Goal: Information Seeking & Learning: Learn about a topic

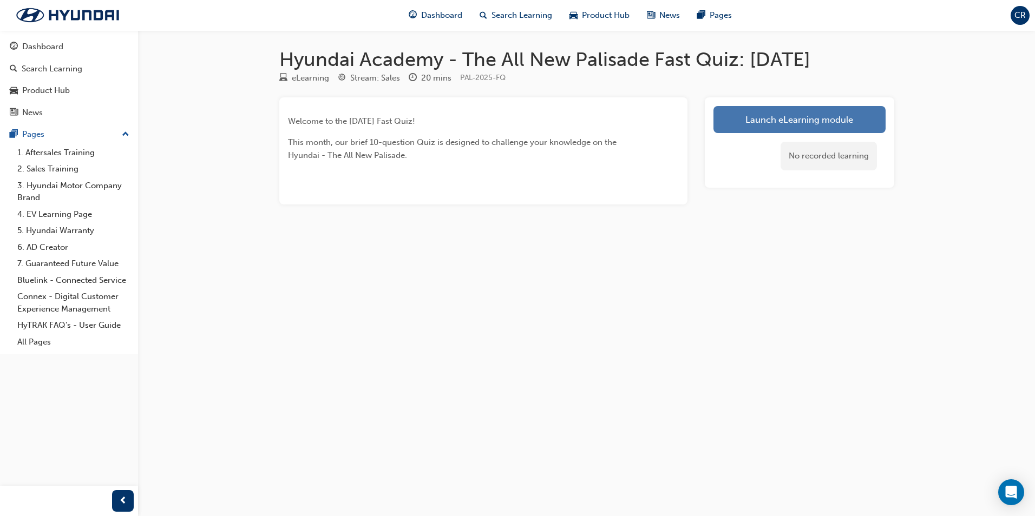
click at [818, 120] on link "Launch eLearning module" at bounding box center [799, 119] width 172 height 27
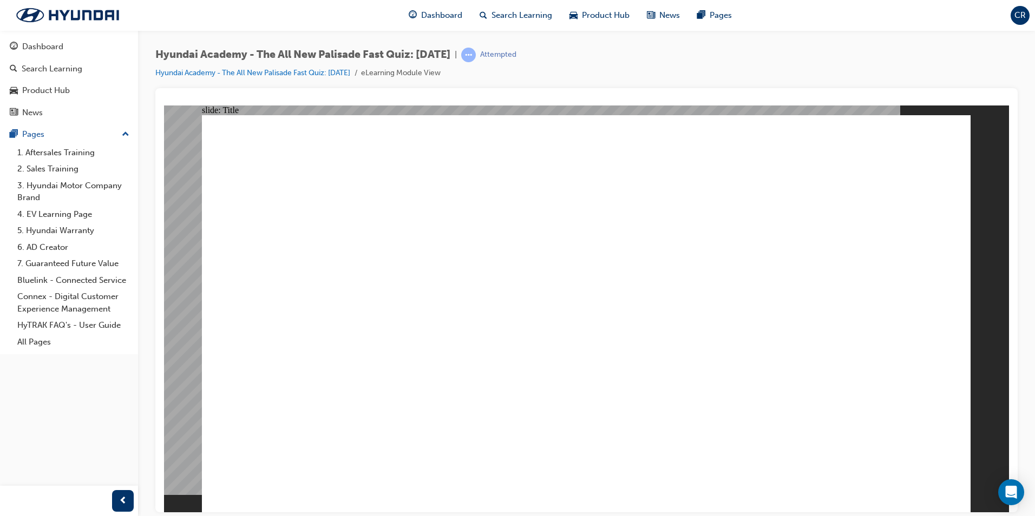
drag, startPoint x: 323, startPoint y: 348, endPoint x: 304, endPoint y: 367, distance: 26.4
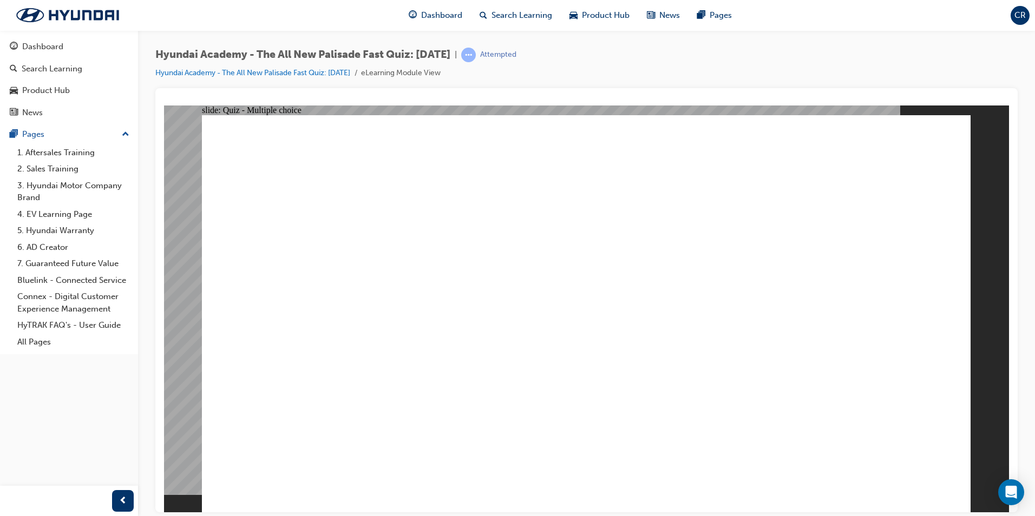
radio input "true"
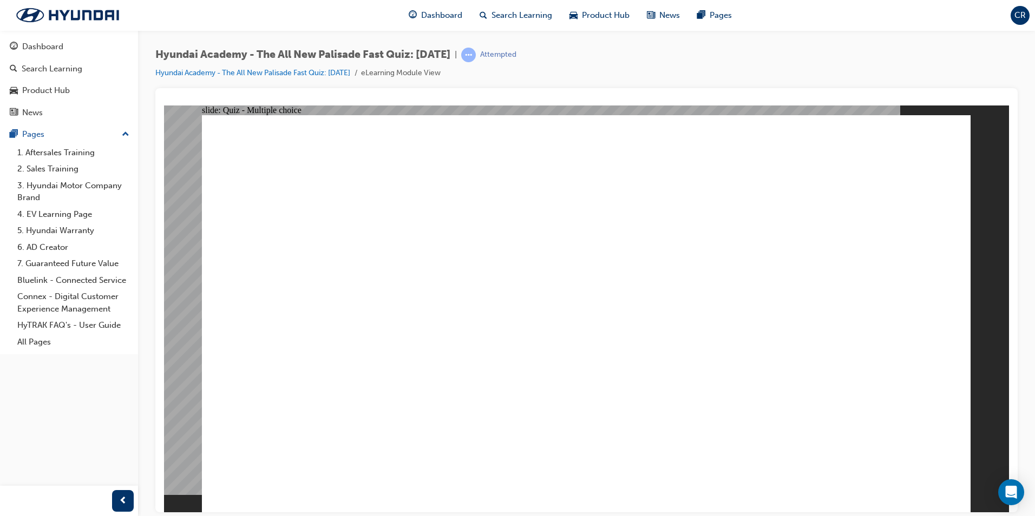
radio input "true"
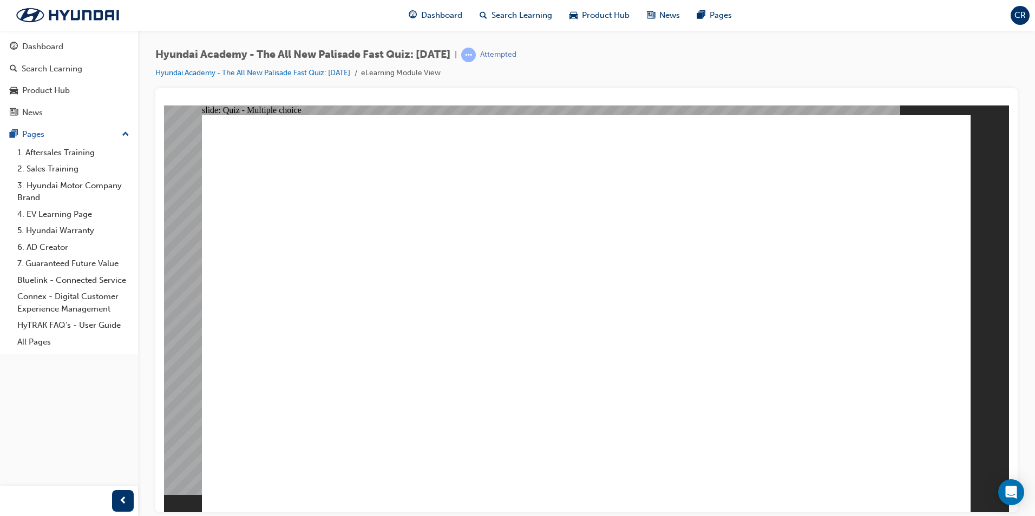
radio input "true"
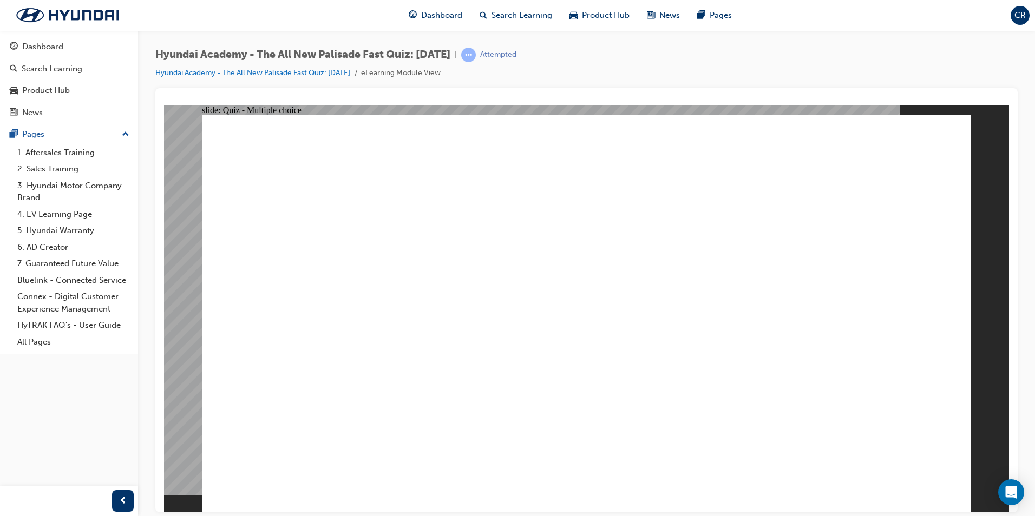
checkbox input "true"
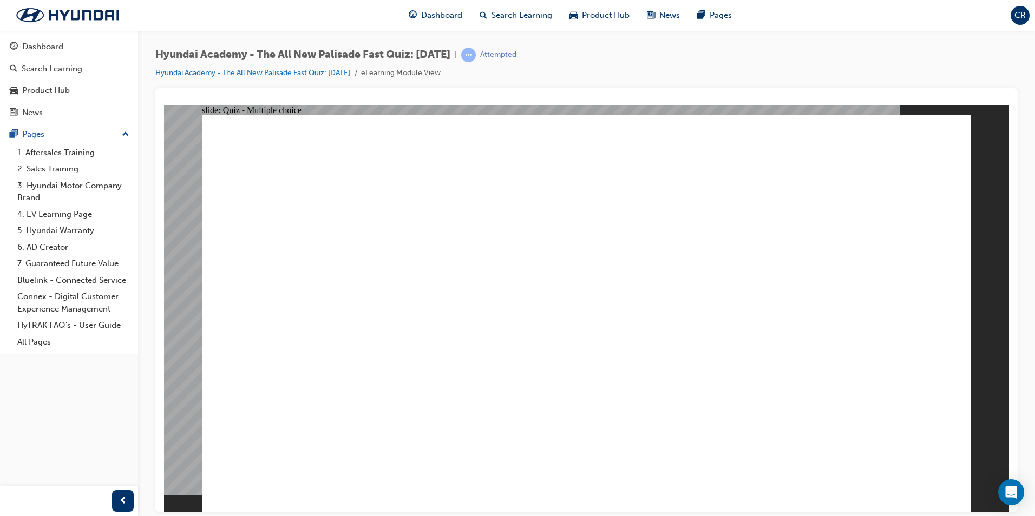
checkbox input "true"
drag, startPoint x: 435, startPoint y: 455, endPoint x: 443, endPoint y: 486, distance: 31.8
checkbox input "true"
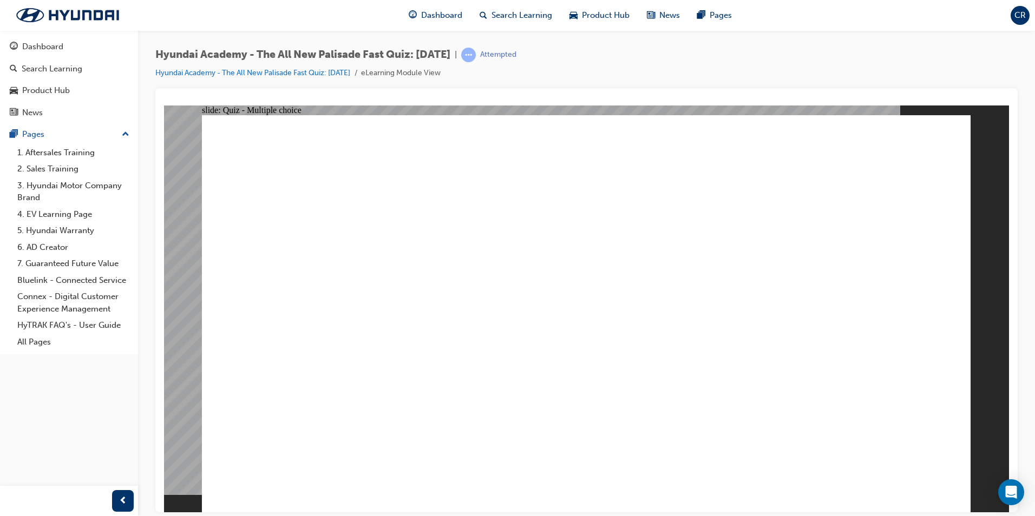
radio input "true"
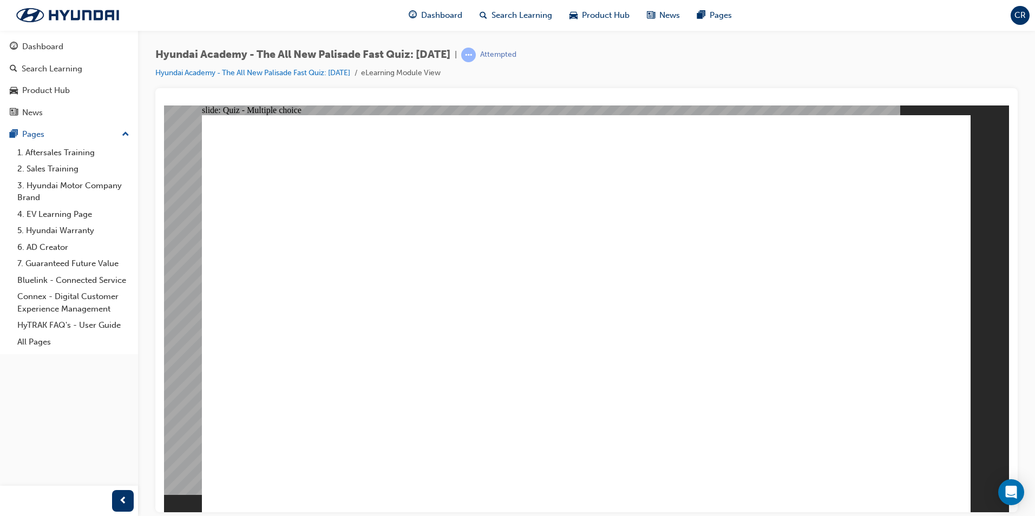
radio input "true"
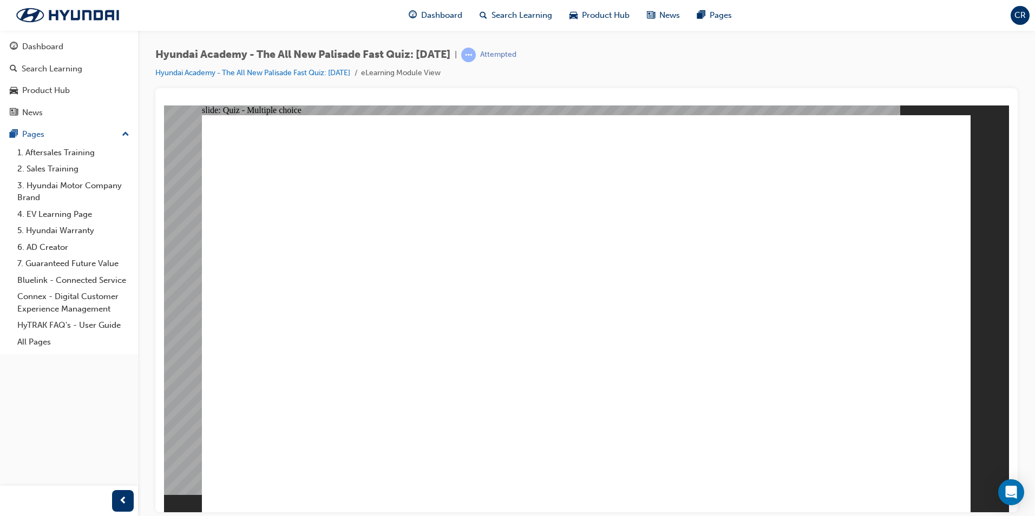
checkbox input "true"
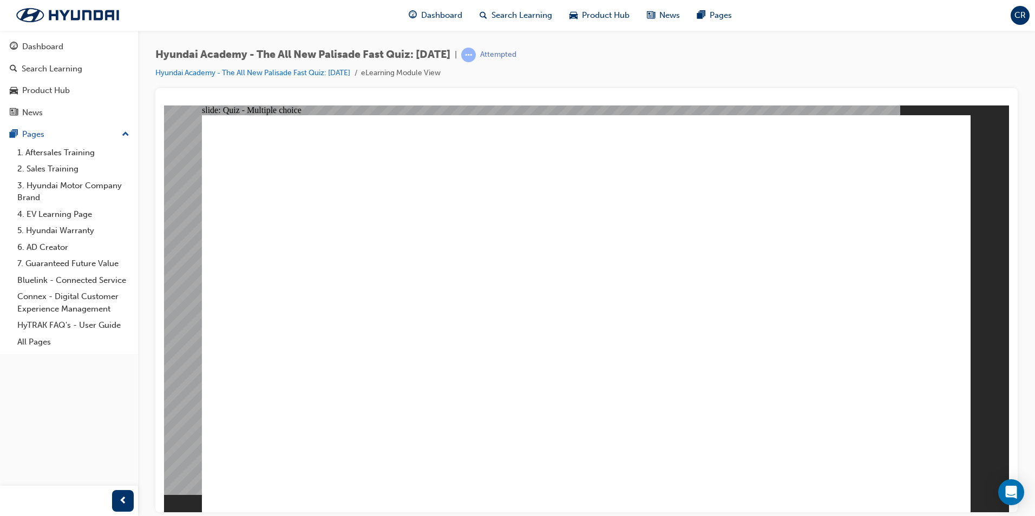
checkbox input "true"
drag, startPoint x: 367, startPoint y: 326, endPoint x: 370, endPoint y: 318, distance: 9.2
checkbox input "true"
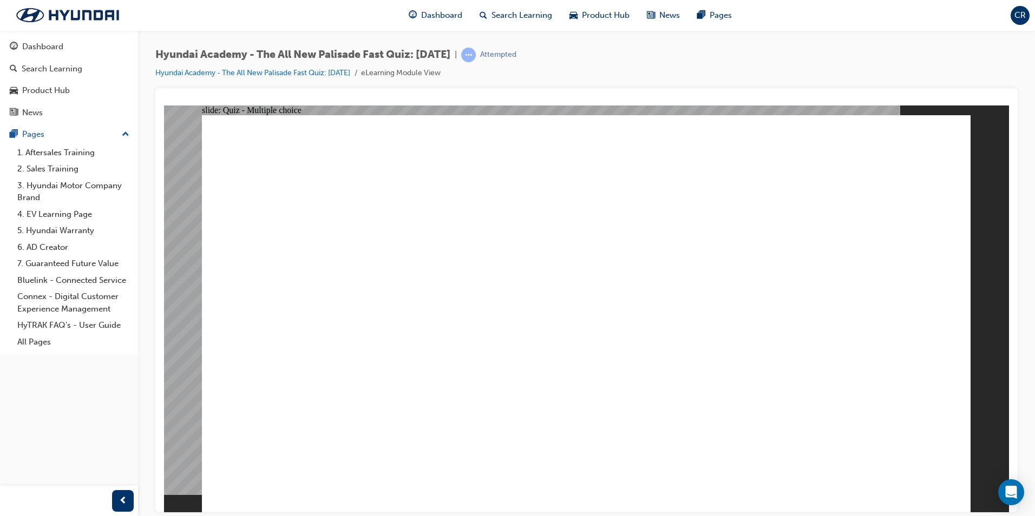
radio input "true"
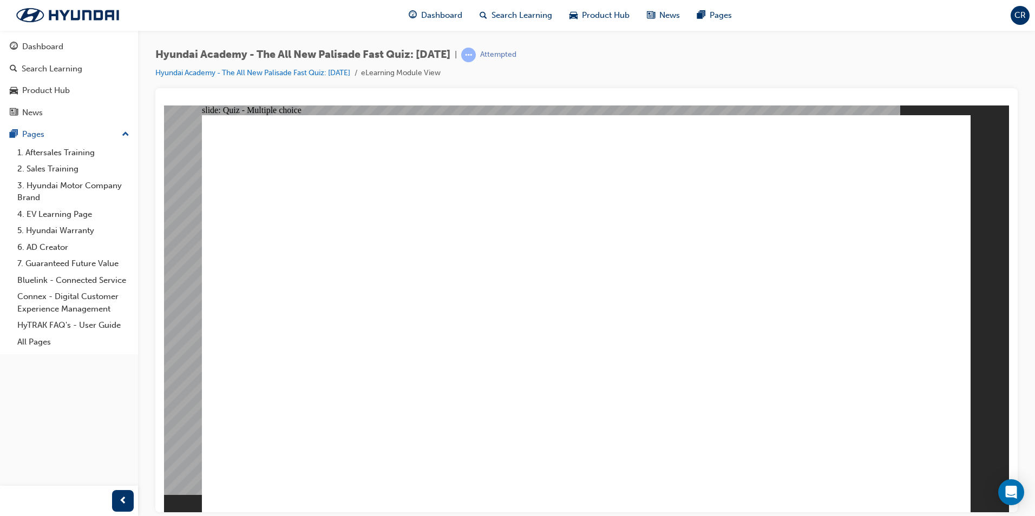
radio input "true"
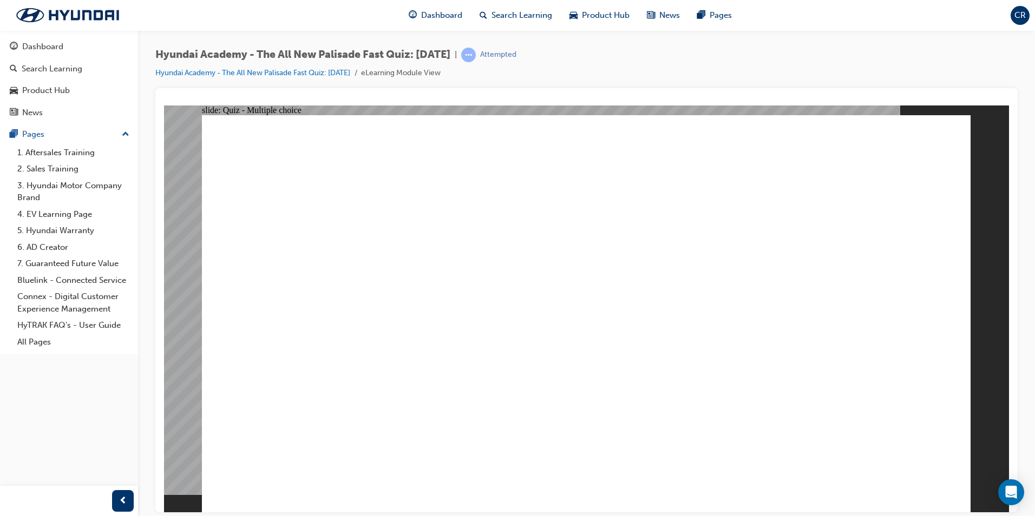
radio input "true"
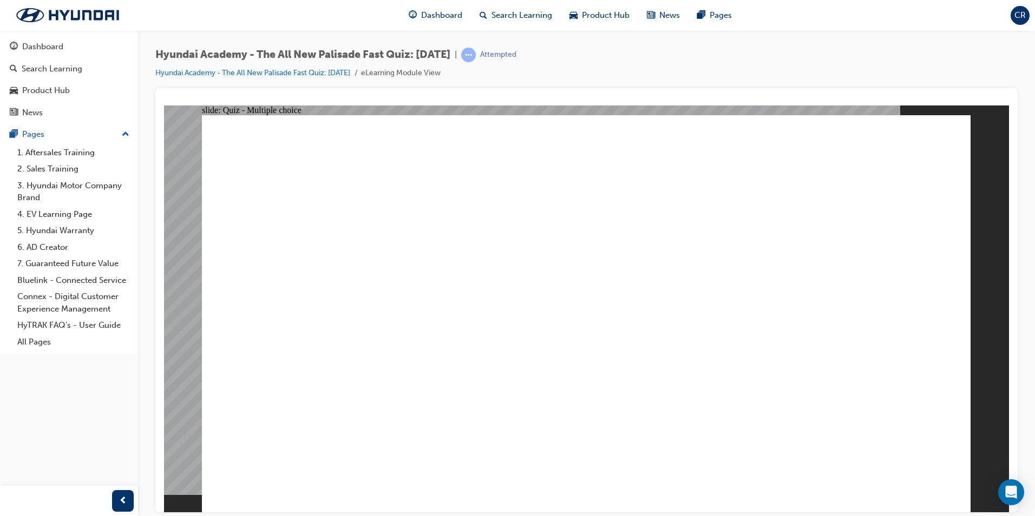
radio input "true"
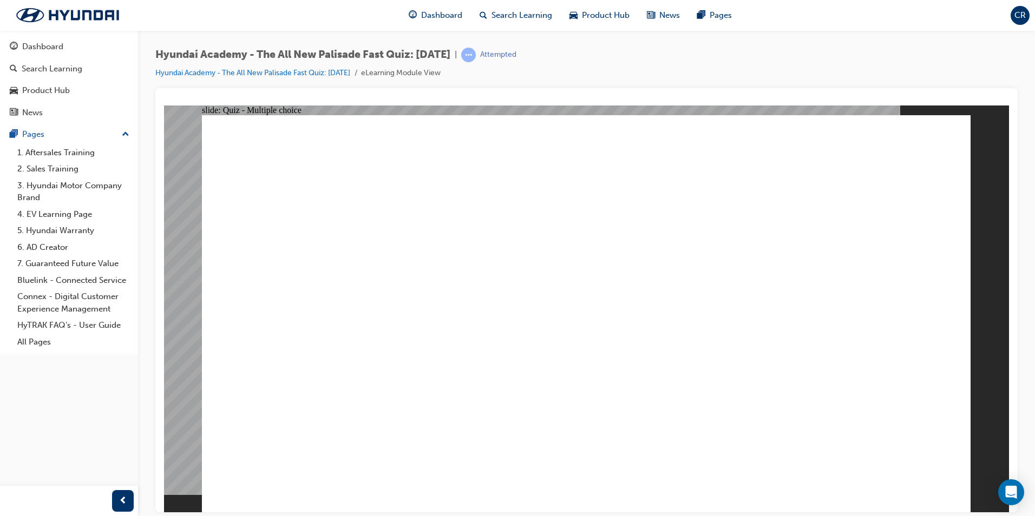
radio input "true"
checkbox input "true"
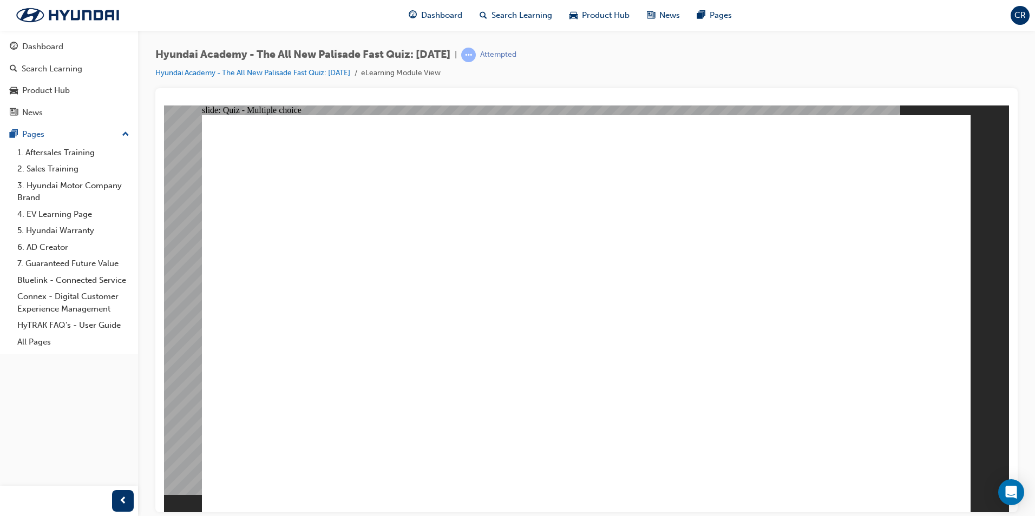
checkbox input "true"
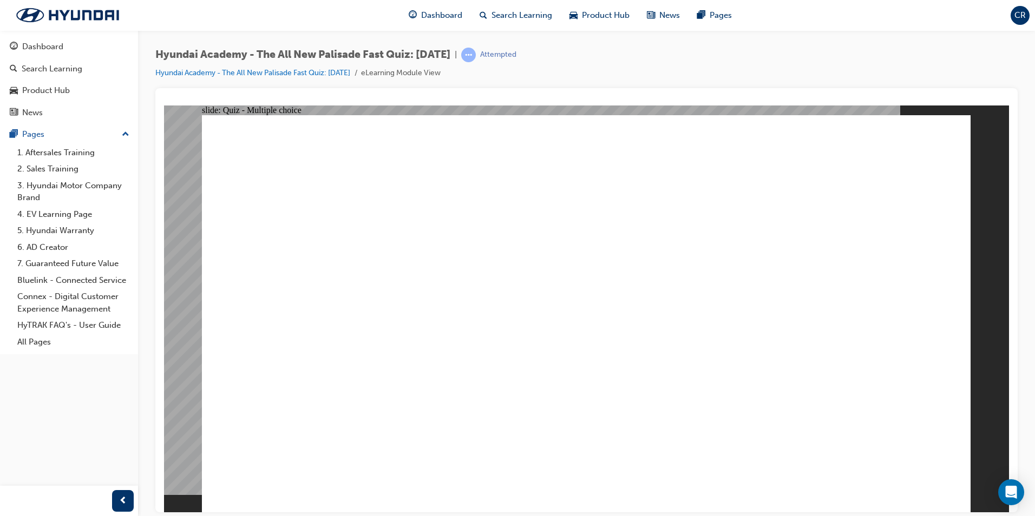
checkbox input "true"
radio input "true"
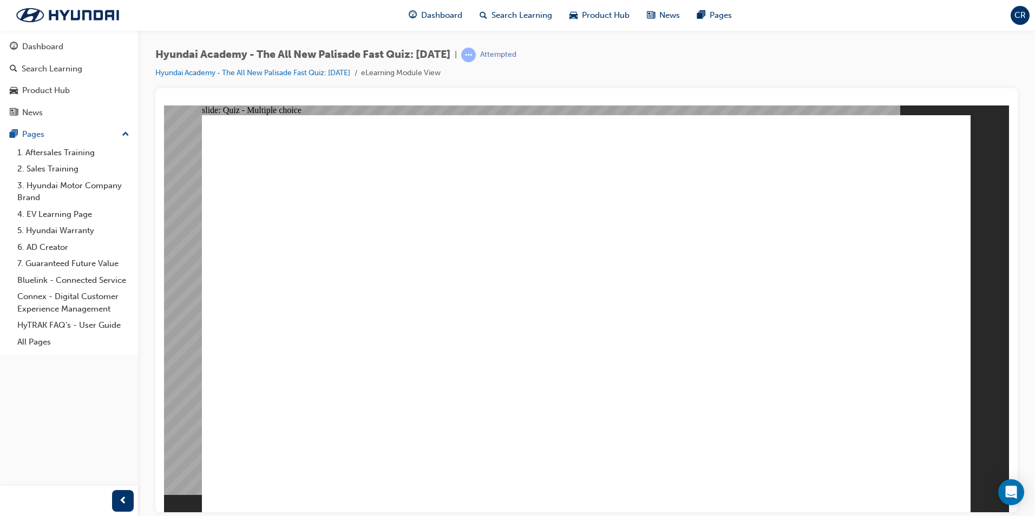
radio input "true"
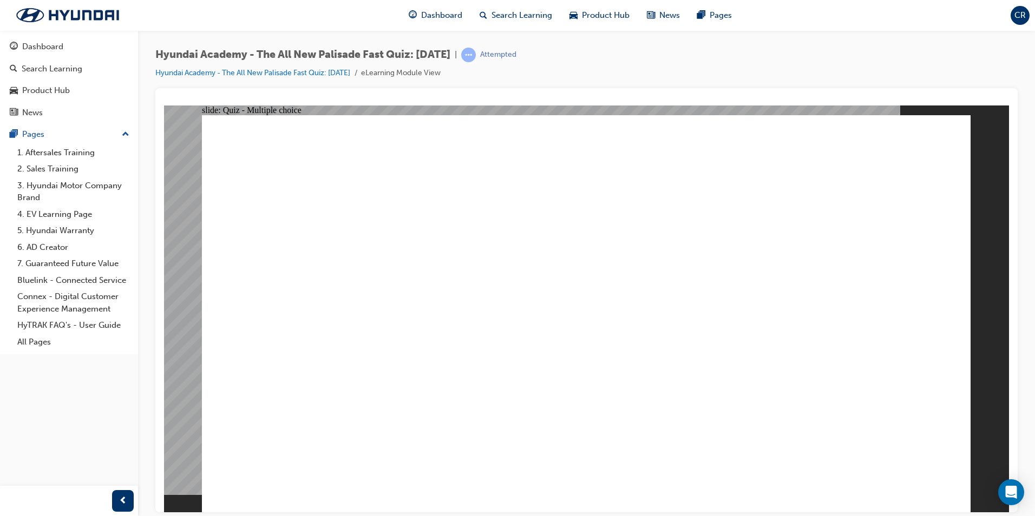
checkbox input "true"
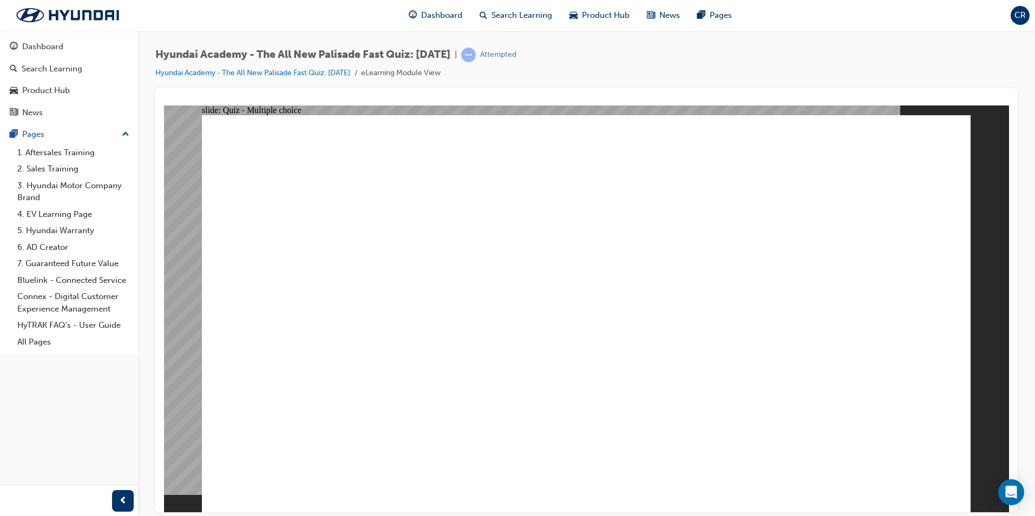
checkbox input "true"
drag, startPoint x: 616, startPoint y: 387, endPoint x: 590, endPoint y: 382, distance: 26.4
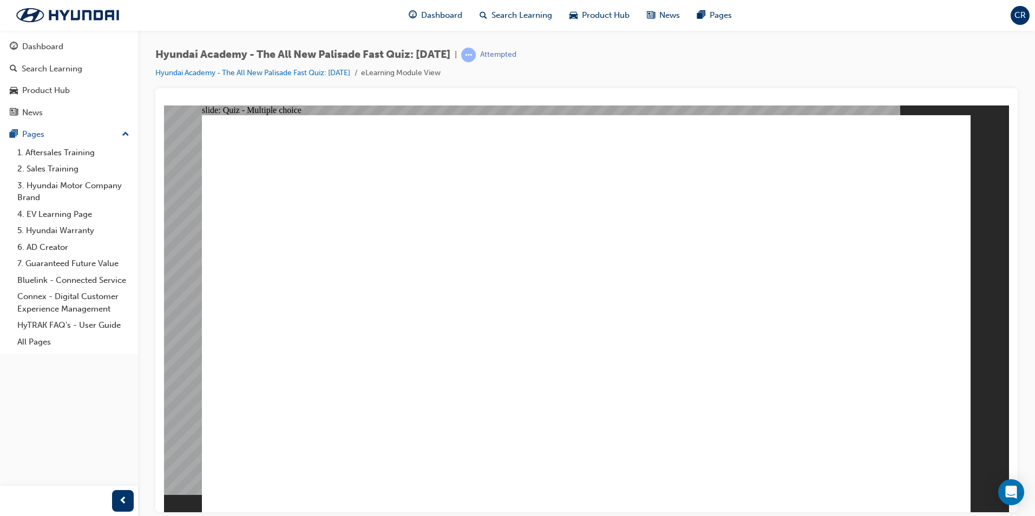
drag, startPoint x: 373, startPoint y: 319, endPoint x: 378, endPoint y: 338, distance: 19.4
checkbox input "true"
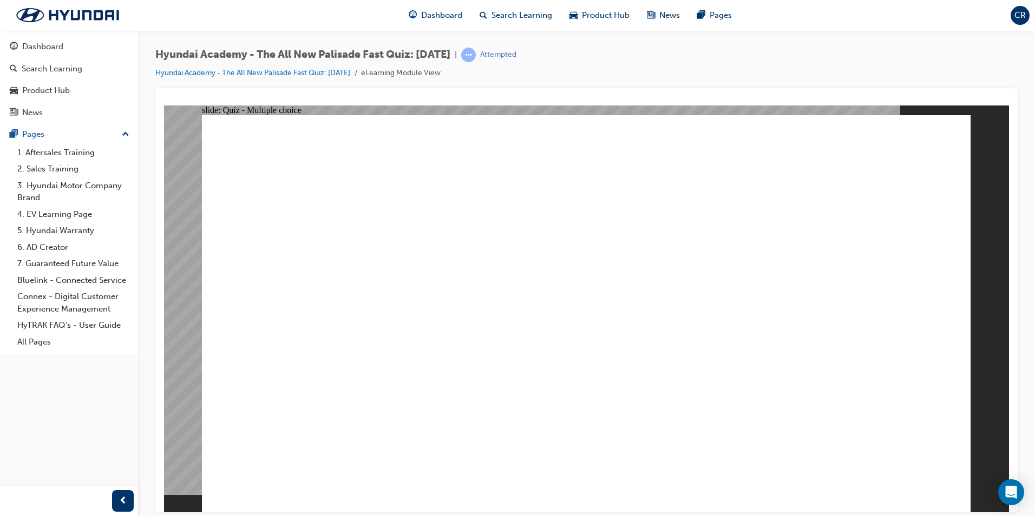
radio input "true"
